Goal: Connect with others: Establish contact or relationships with other users

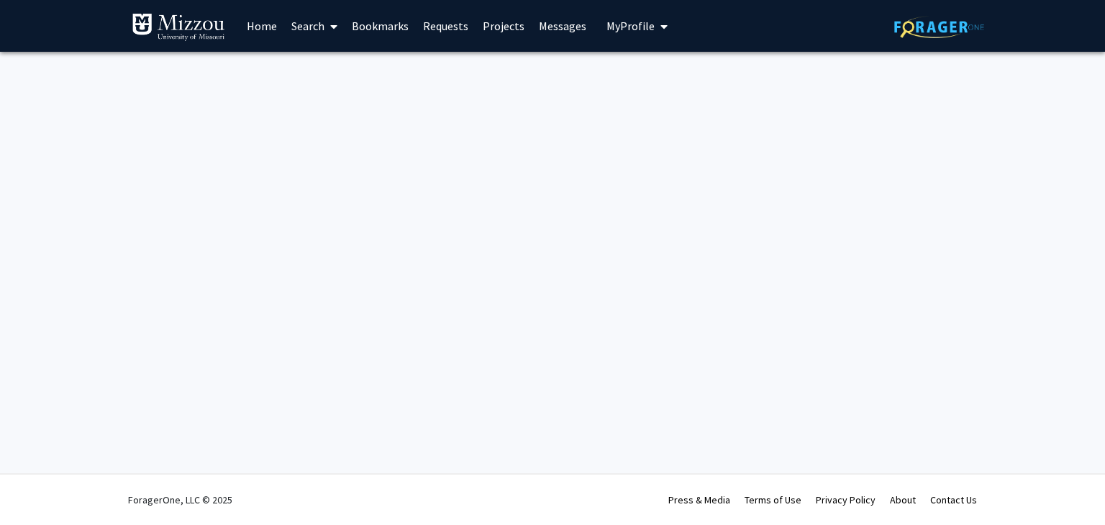
click at [181, 32] on img at bounding box center [179, 27] width 94 height 29
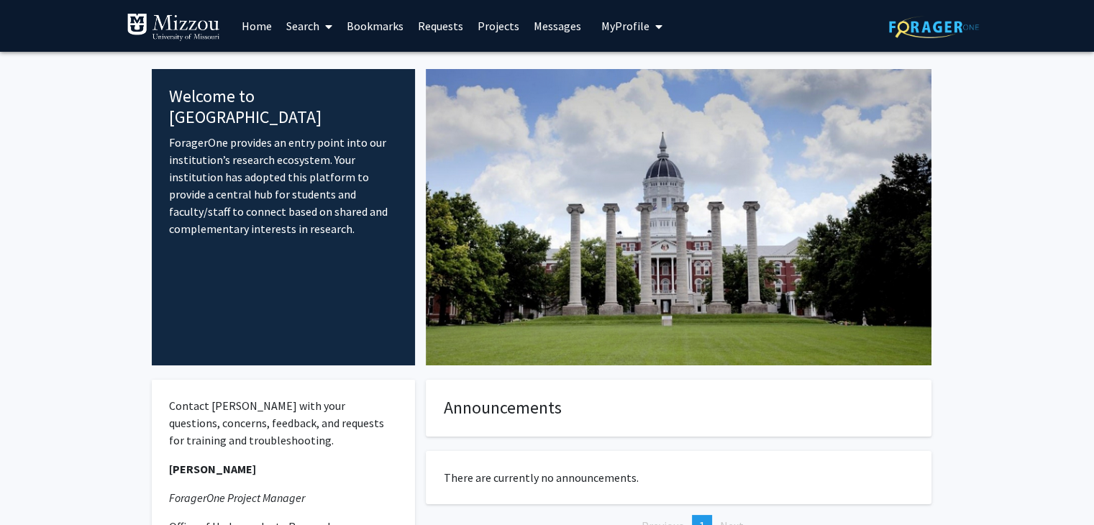
click at [325, 32] on span at bounding box center [325, 26] width 13 height 50
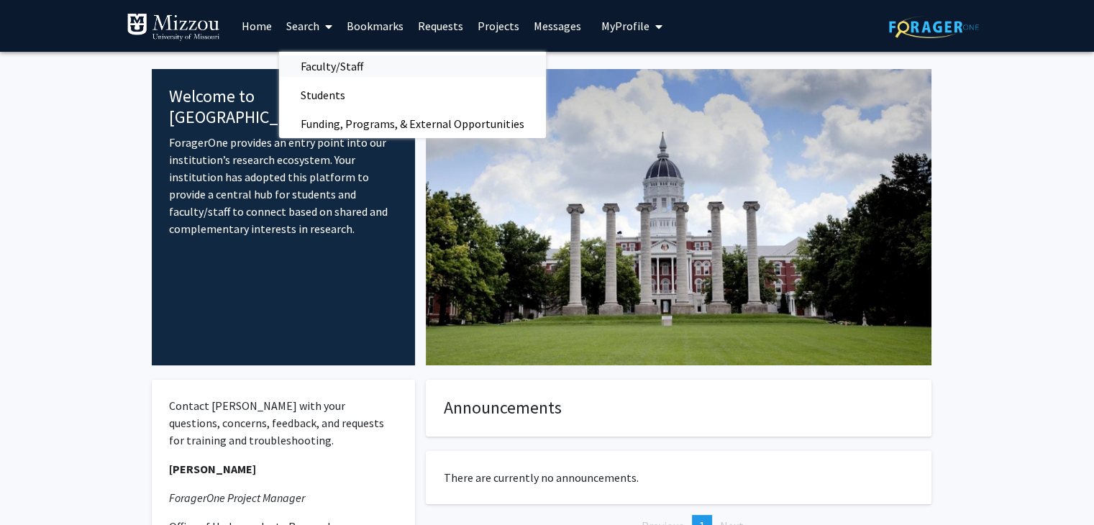
click at [309, 73] on span "Faculty/Staff" at bounding box center [332, 66] width 106 height 29
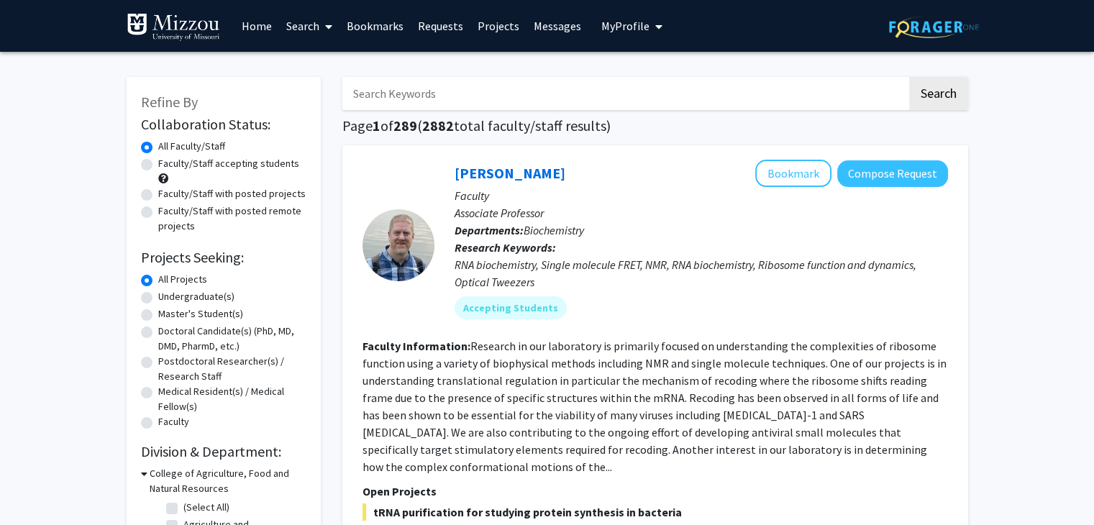
click at [409, 93] on input "Search Keywords" at bounding box center [624, 93] width 565 height 33
type input "davis"
click at [909, 77] on button "Search" at bounding box center [938, 93] width 59 height 33
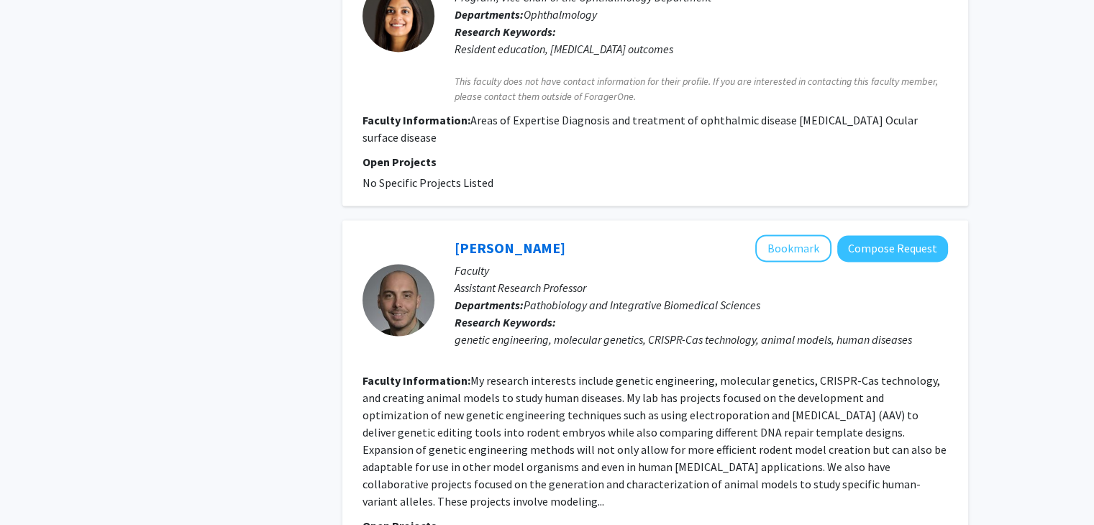
scroll to position [2292, 0]
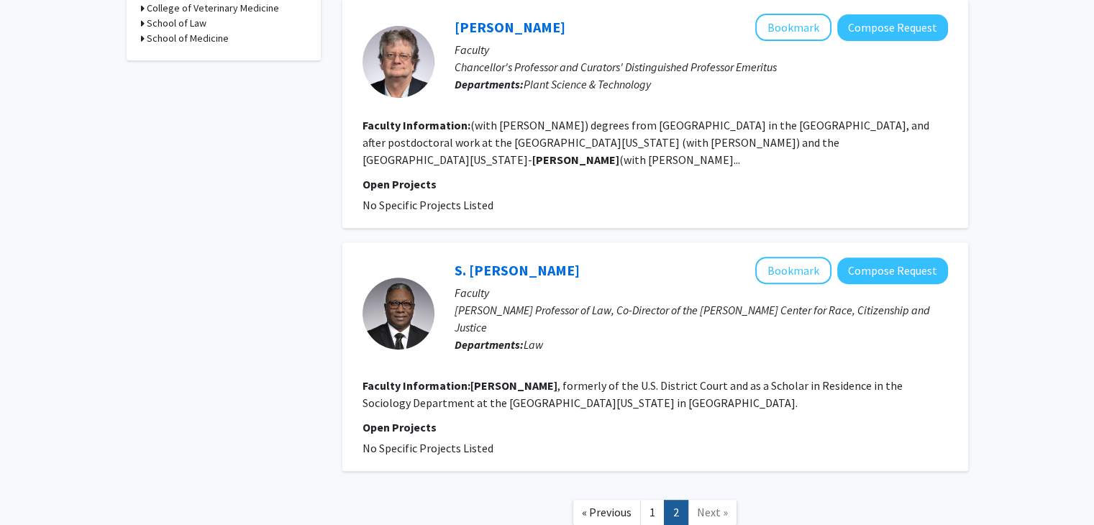
scroll to position [599, 0]
click at [615, 499] on link "« Previous" at bounding box center [607, 511] width 68 height 25
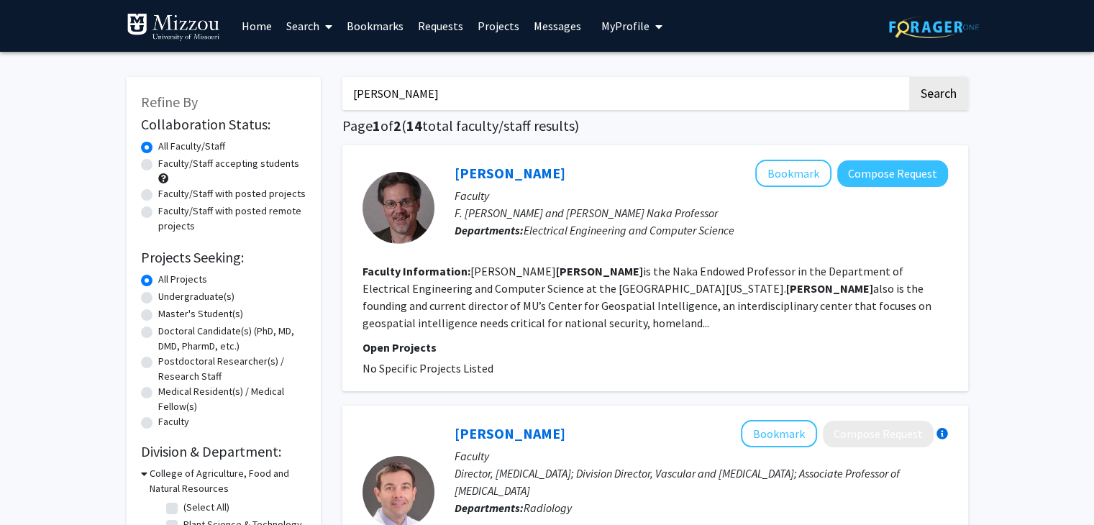
click at [432, 23] on link "Requests" at bounding box center [441, 26] width 60 height 50
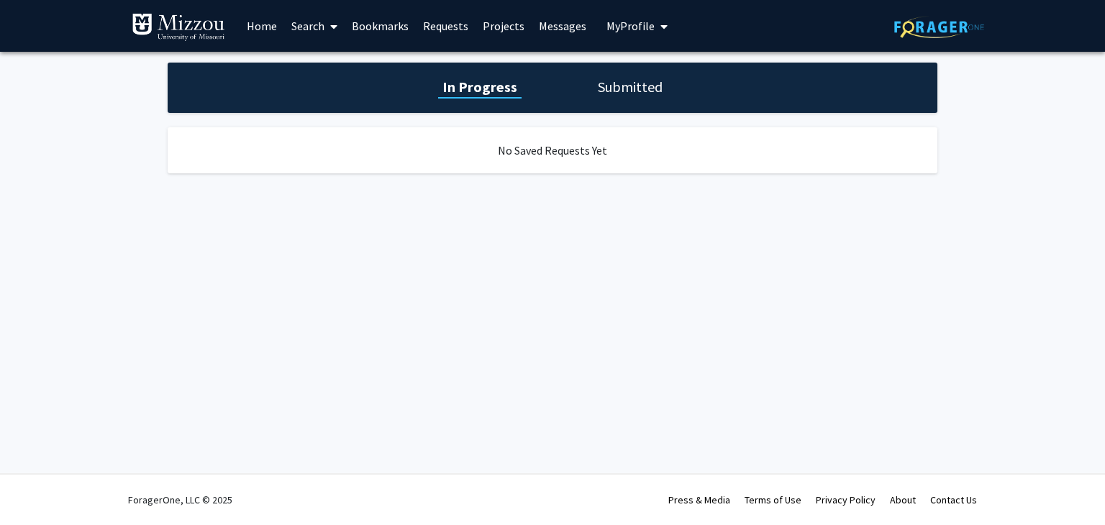
click at [500, 29] on link "Projects" at bounding box center [504, 26] width 56 height 50
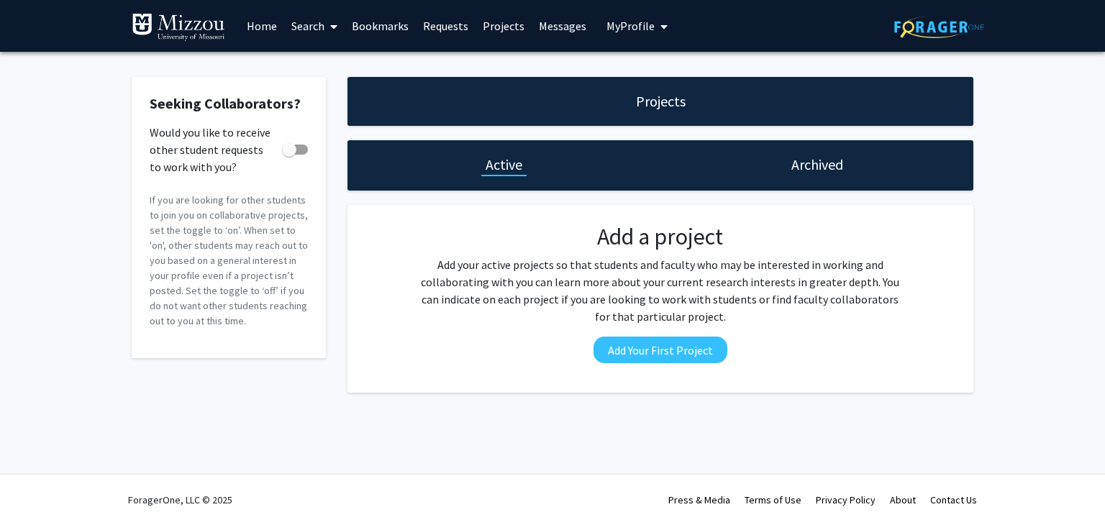
click at [388, 19] on link "Bookmarks" at bounding box center [380, 26] width 71 height 50
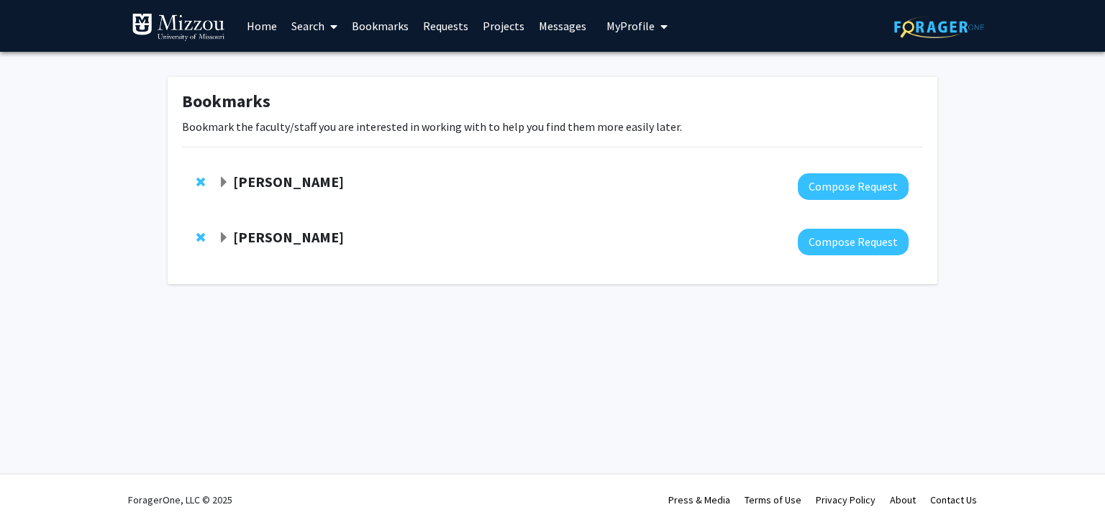
click at [220, 235] on span "Expand Daive Dunkley Bookmark" at bounding box center [224, 238] width 12 height 12
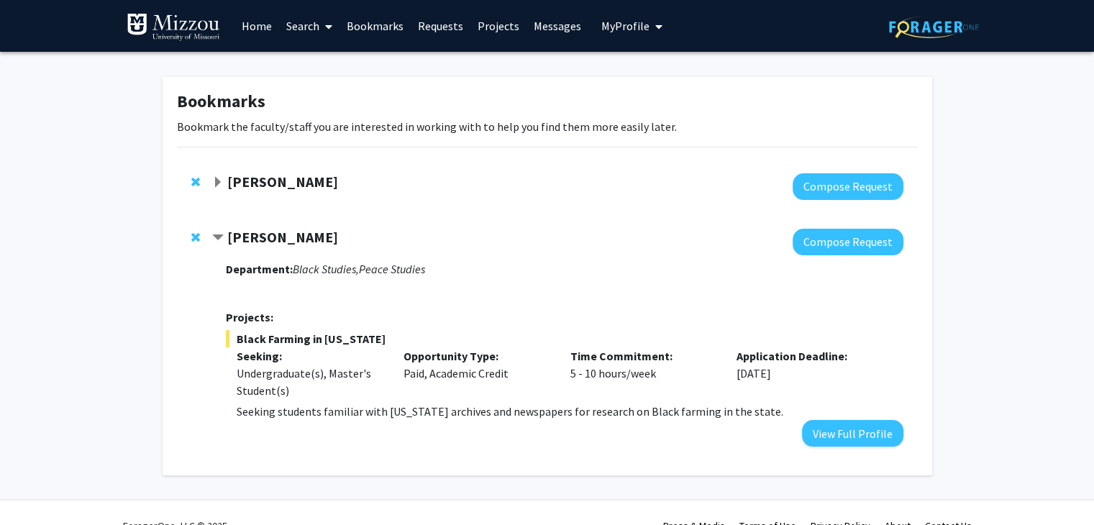
click at [271, 381] on div "Undergraduate(s), Master's Student(s)" at bounding box center [309, 382] width 145 height 35
click at [855, 434] on button "View Full Profile" at bounding box center [852, 433] width 101 height 27
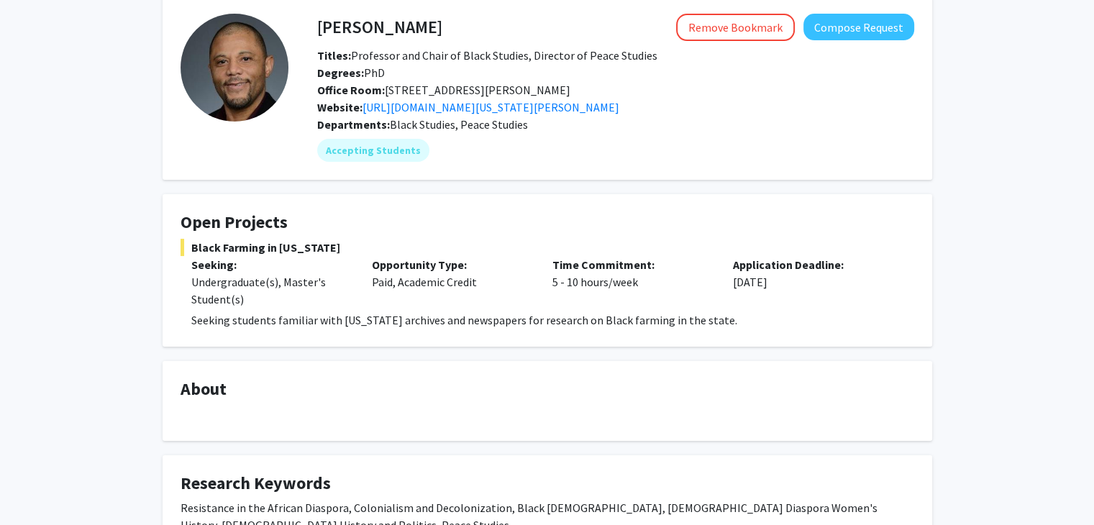
scroll to position [64, 0]
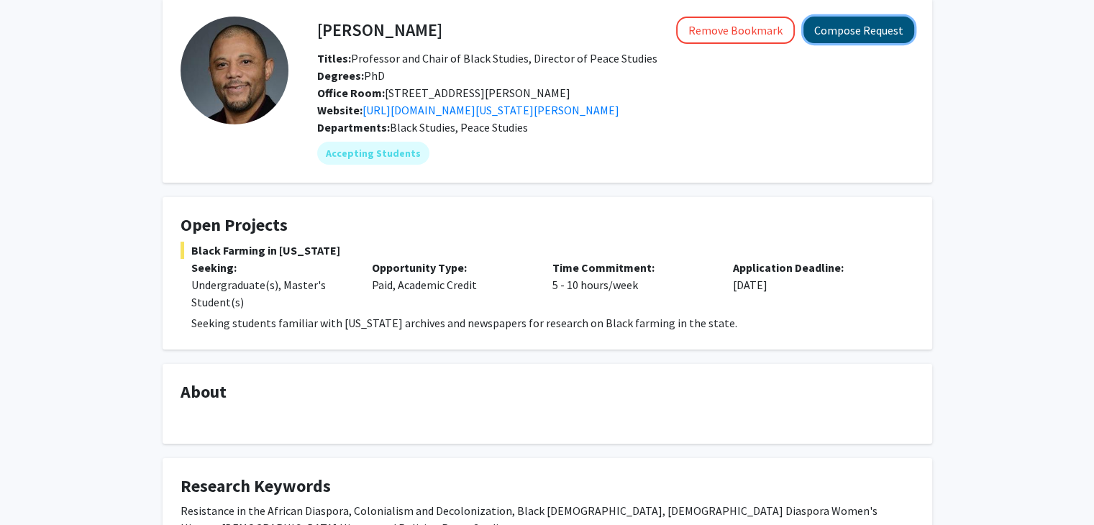
click at [877, 18] on button "Compose Request" at bounding box center [859, 30] width 111 height 27
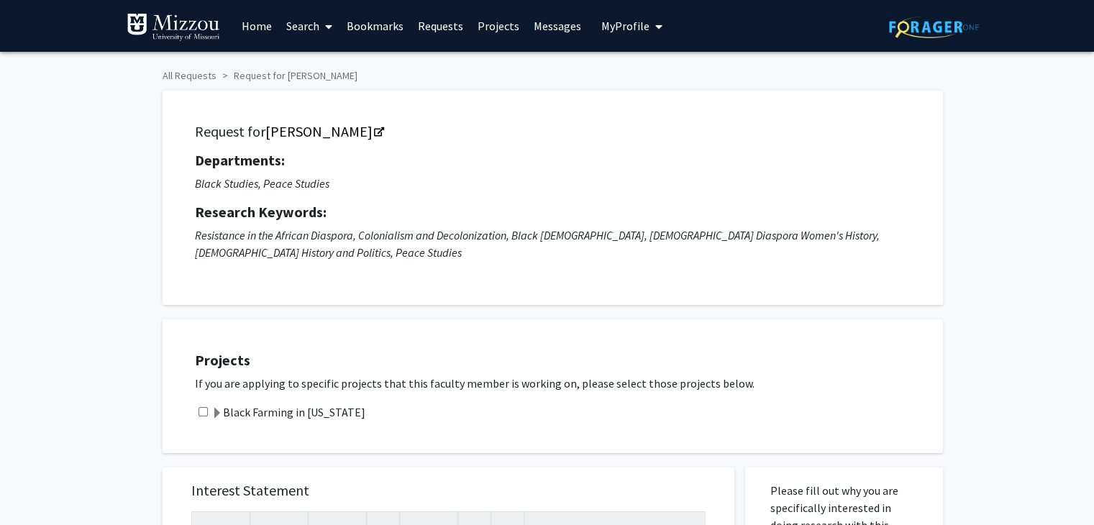
click at [204, 412] on input "checkbox" at bounding box center [203, 411] width 9 height 9
checkbox input "true"
